Goal: Task Accomplishment & Management: Manage account settings

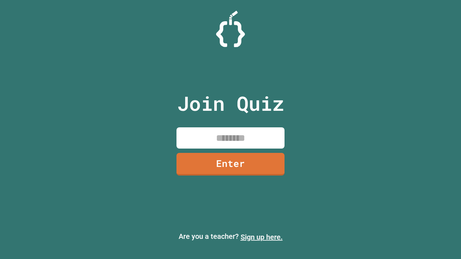
click at [261, 237] on link "Sign up here." at bounding box center [261, 237] width 42 height 9
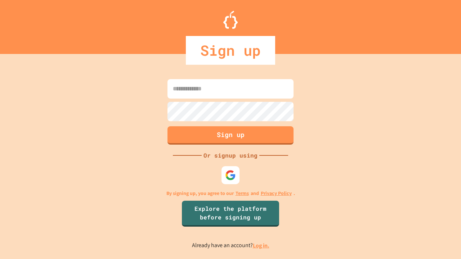
click at [261, 245] on link "Log in." at bounding box center [261, 246] width 17 height 8
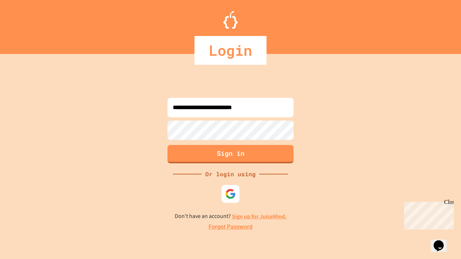
type input "**********"
